Goal: Find specific page/section: Find specific page/section

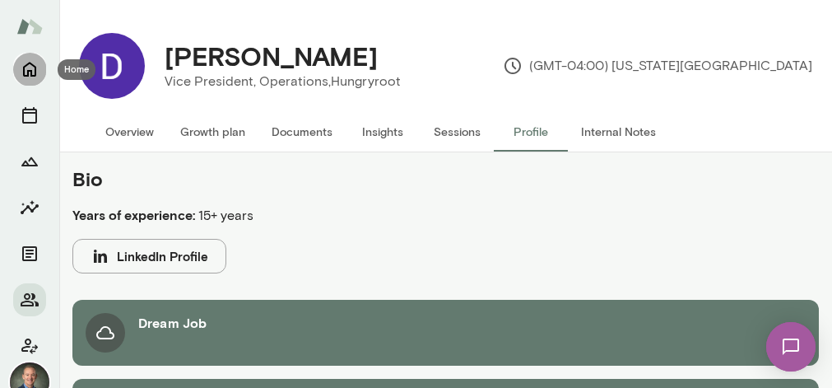
click at [39, 57] on button "Home" at bounding box center [29, 69] width 33 height 33
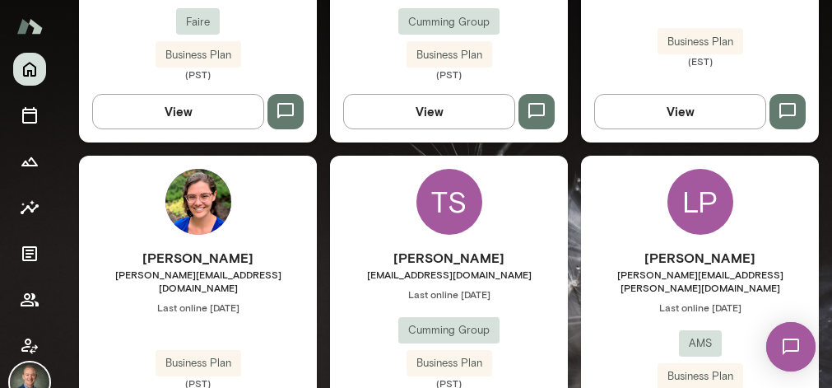
scroll to position [1037, 0]
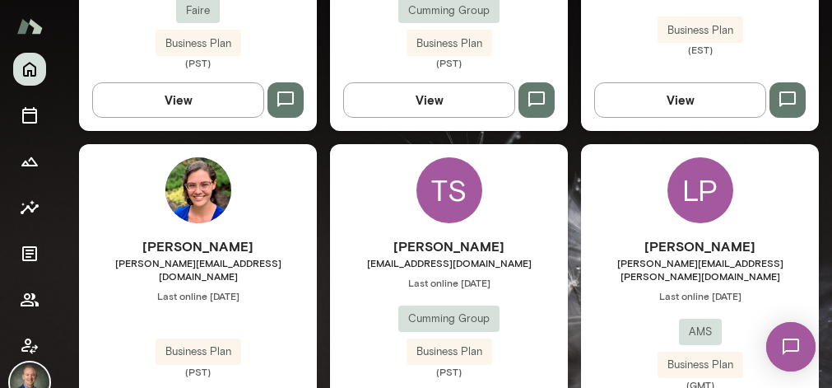
click at [360, 256] on span "tshulters@cumming-group.com" at bounding box center [449, 262] width 238 height 13
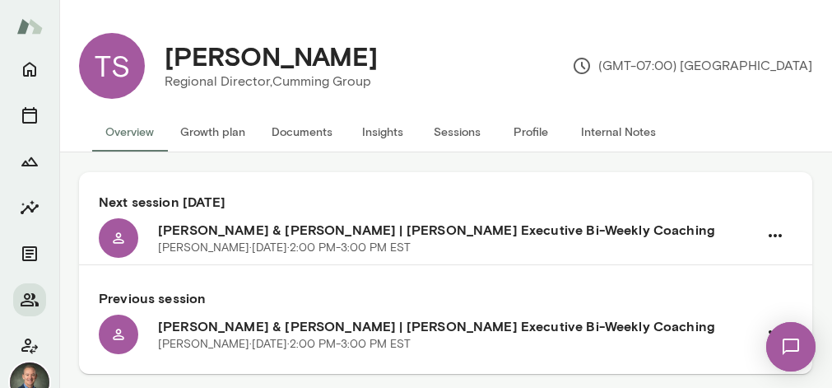
click at [373, 123] on button "Insights" at bounding box center [383, 131] width 74 height 39
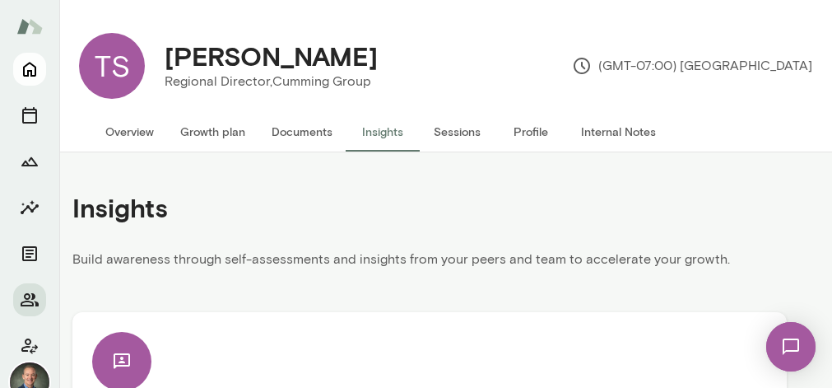
click at [33, 69] on icon "Home" at bounding box center [30, 69] width 20 height 20
